Goal: Navigation & Orientation: Find specific page/section

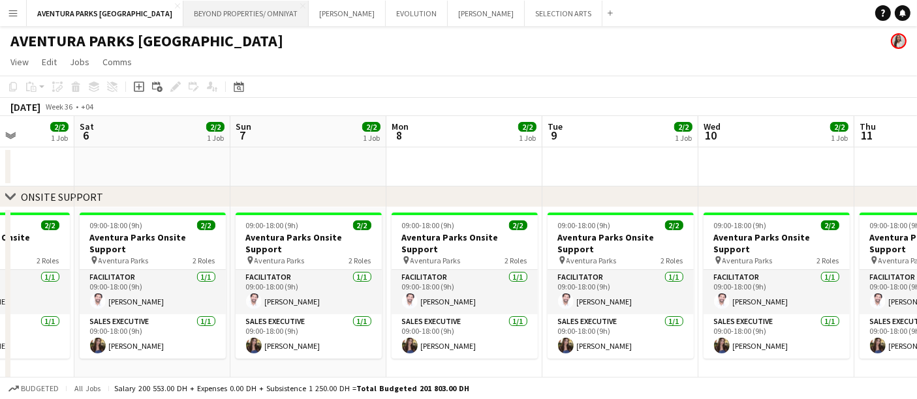
click at [183, 14] on button "BEYOND PROPERTIES/ OMNIYAT Close" at bounding box center [245, 13] width 125 height 25
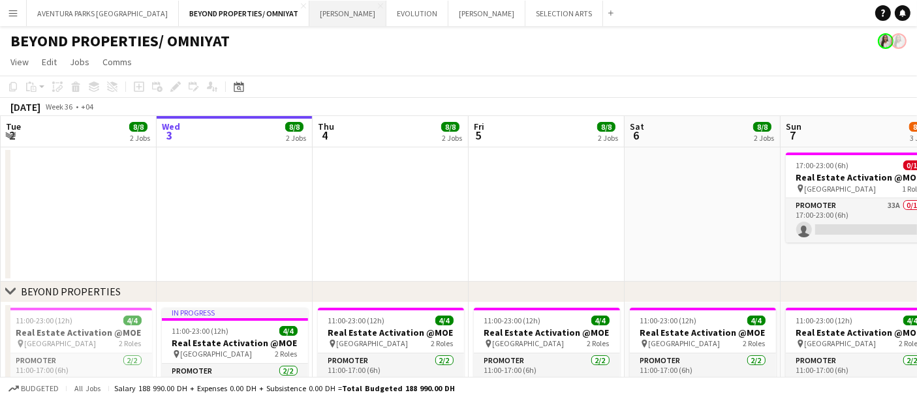
click at [309, 18] on button "[PERSON_NAME] Close" at bounding box center [347, 13] width 77 height 25
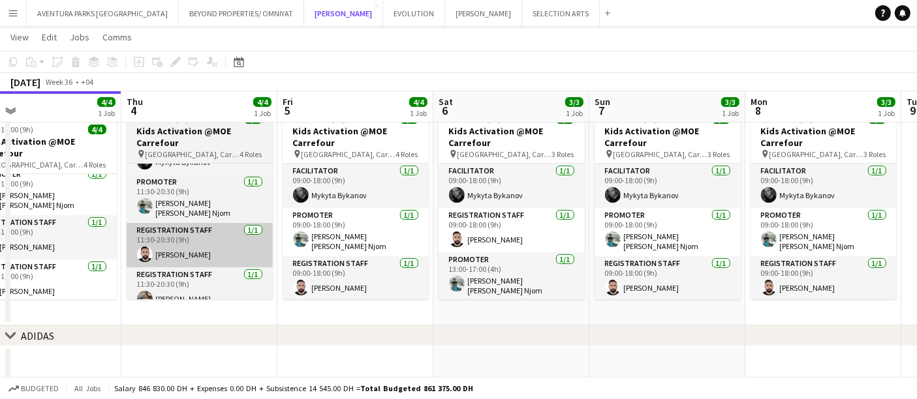
scroll to position [0, 503]
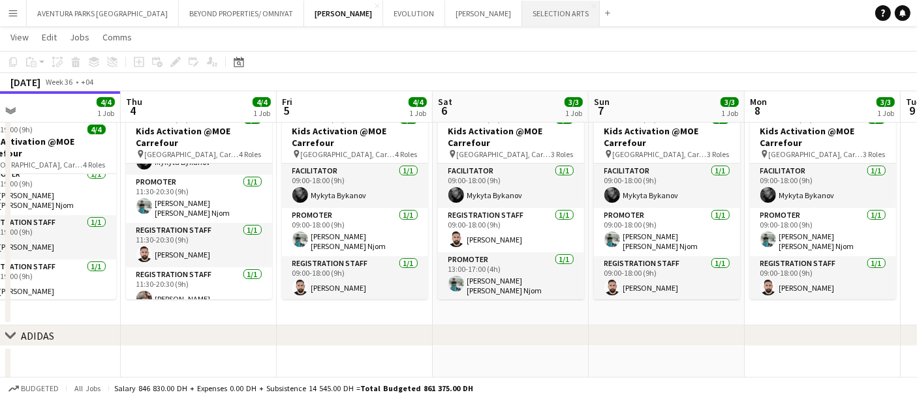
click at [522, 8] on button "SELECTION ARTS Close" at bounding box center [561, 13] width 78 height 25
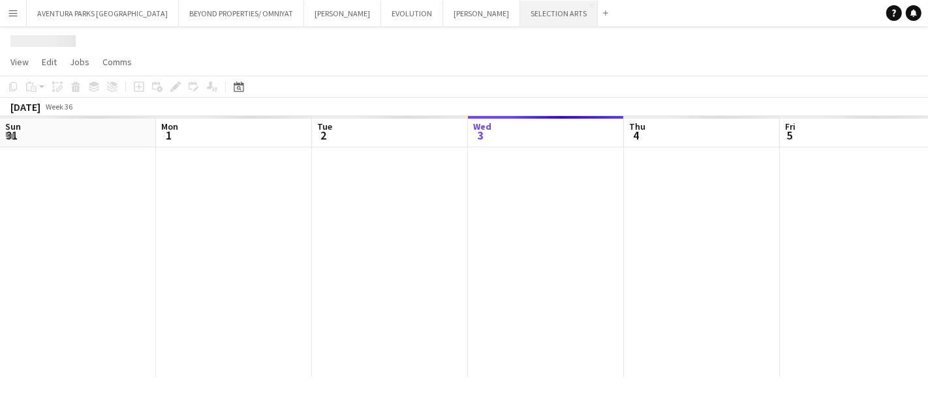
scroll to position [0, 311]
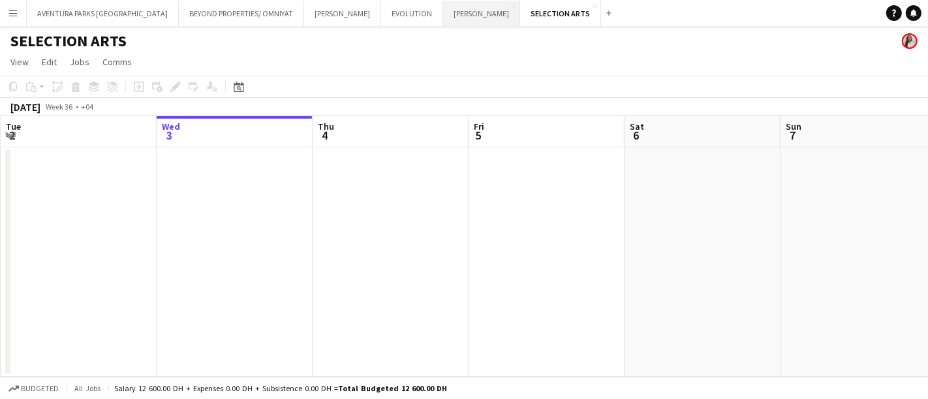
click at [443, 10] on button "[PERSON_NAME] Close" at bounding box center [481, 13] width 77 height 25
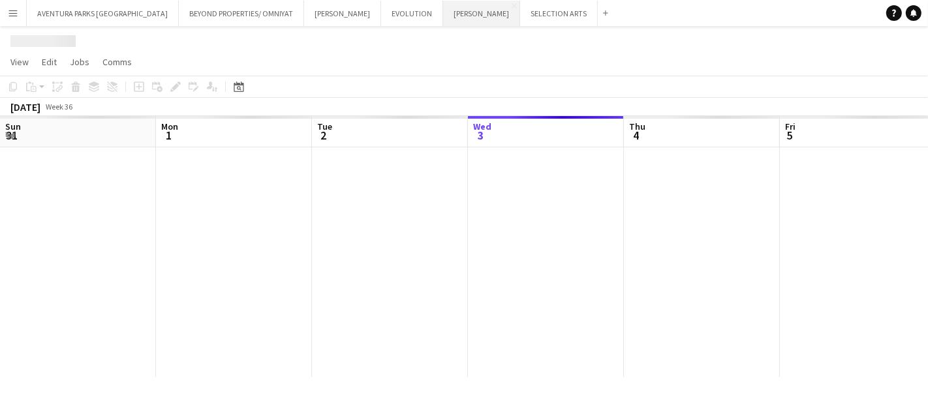
scroll to position [0, 311]
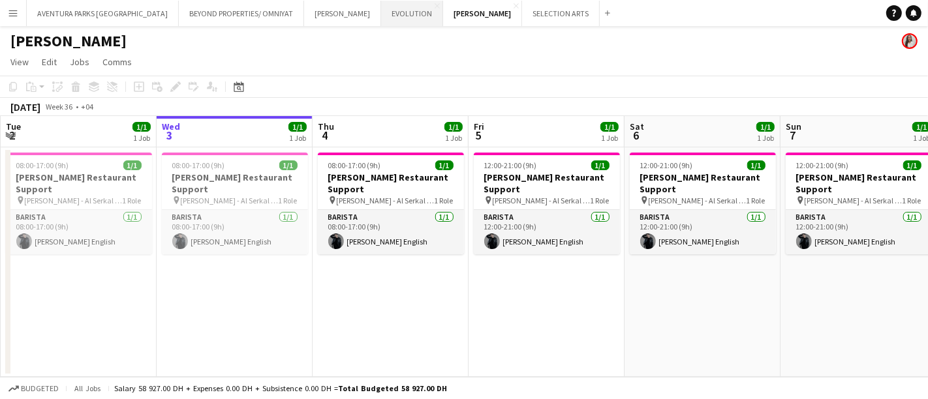
click at [381, 14] on button "EVOLUTION Close" at bounding box center [412, 13] width 62 height 25
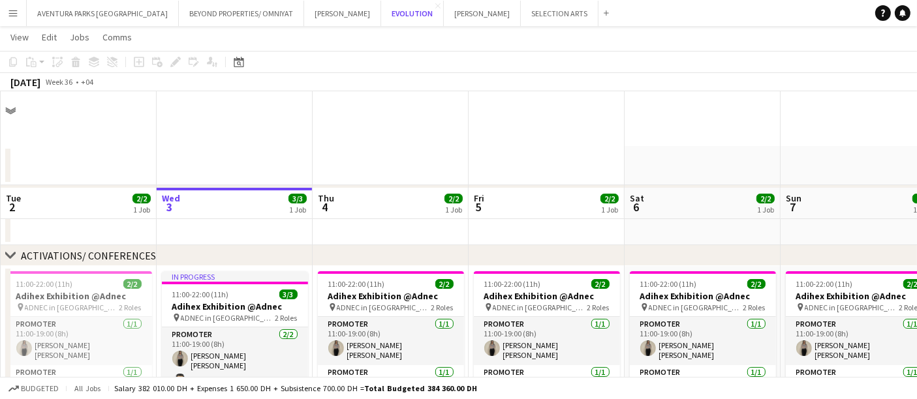
scroll to position [97, 0]
